Goal: Transaction & Acquisition: Purchase product/service

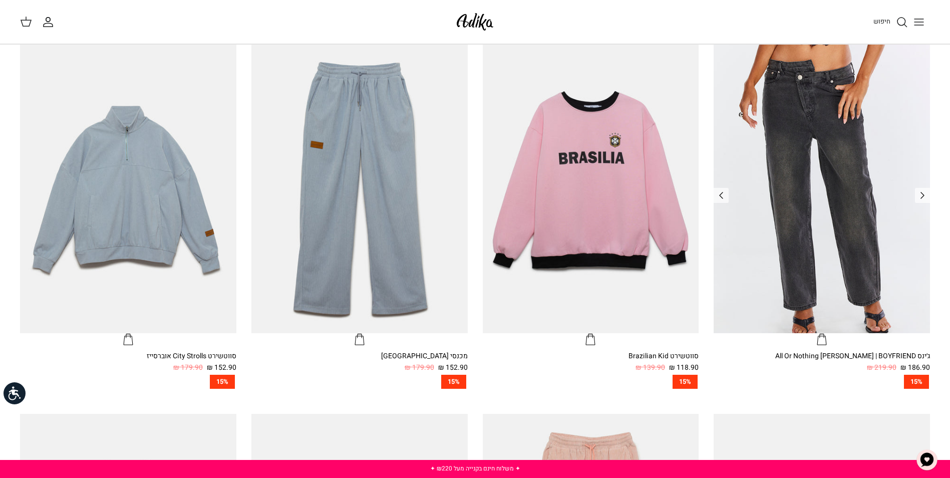
scroll to position [401, 0]
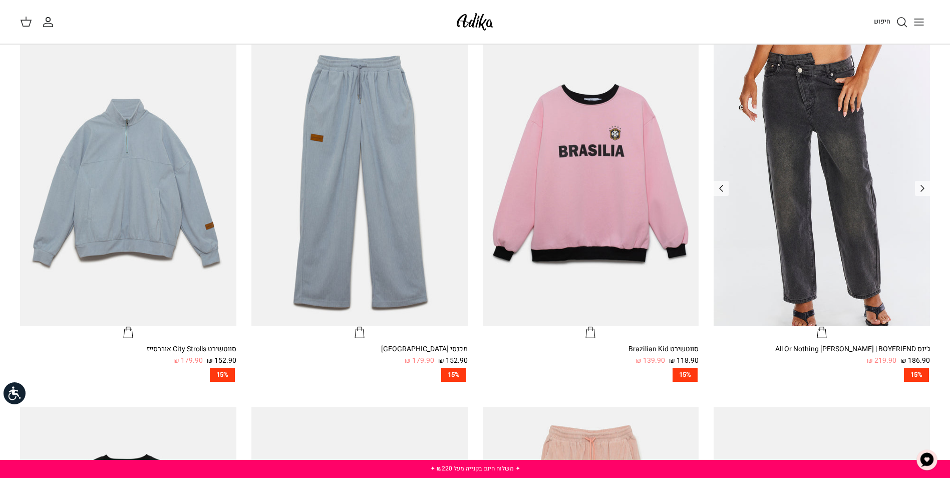
click at [788, 120] on img "ג׳ינס All Or Nothing קריס-קרוס | BOYFRIEND" at bounding box center [822, 182] width 216 height 288
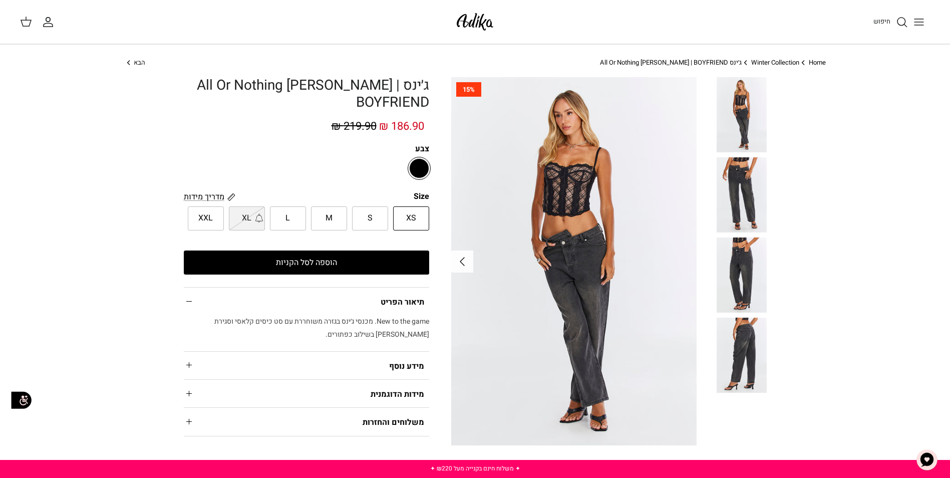
click at [458, 264] on icon "Right" at bounding box center [462, 261] width 16 height 16
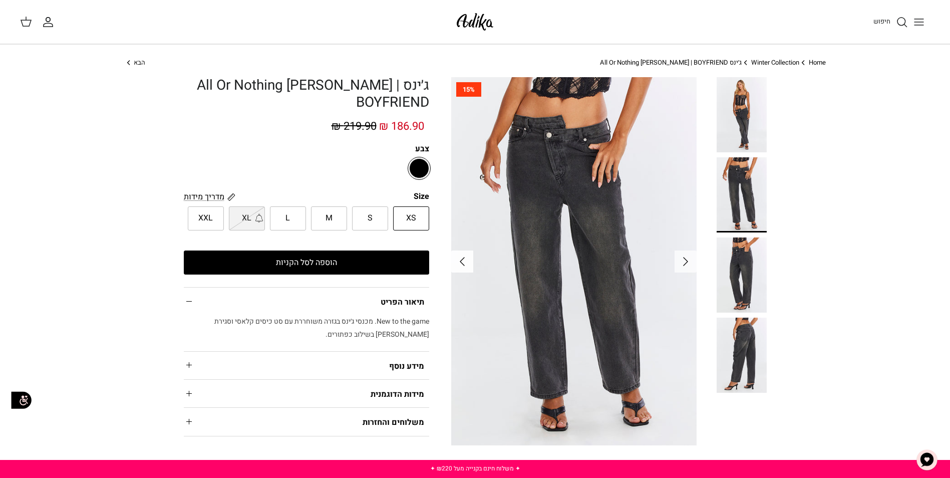
click at [458, 264] on icon "Right" at bounding box center [462, 261] width 16 height 16
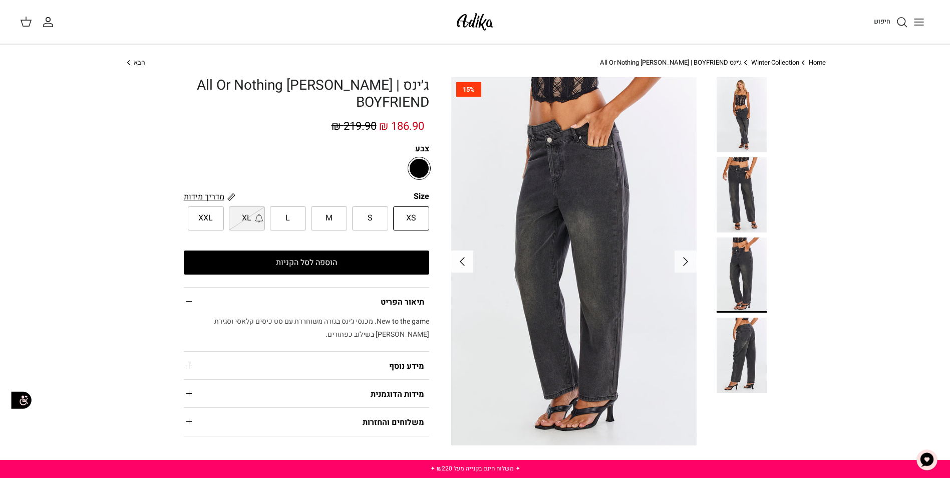
click at [458, 264] on icon "Right" at bounding box center [462, 261] width 16 height 16
